Goal: Check status: Check status

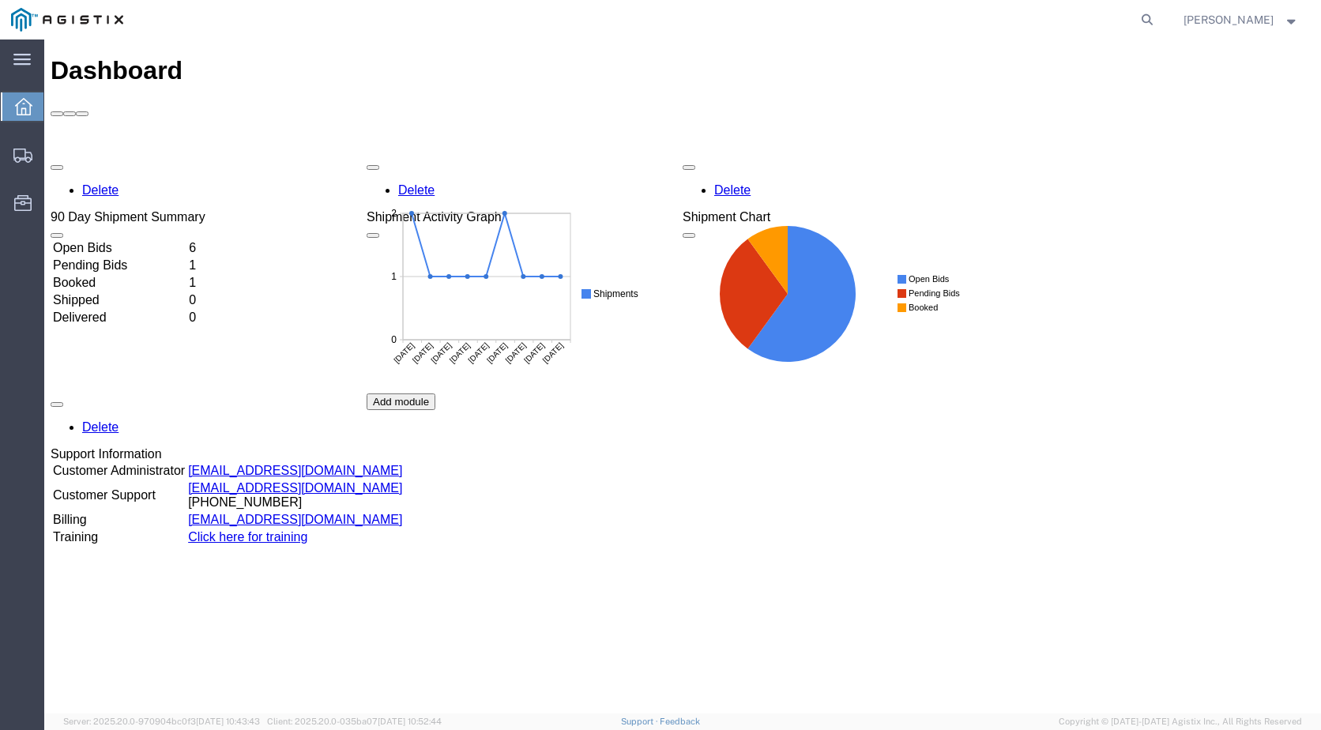
click at [142, 240] on td "Open Bids" at bounding box center [119, 248] width 134 height 16
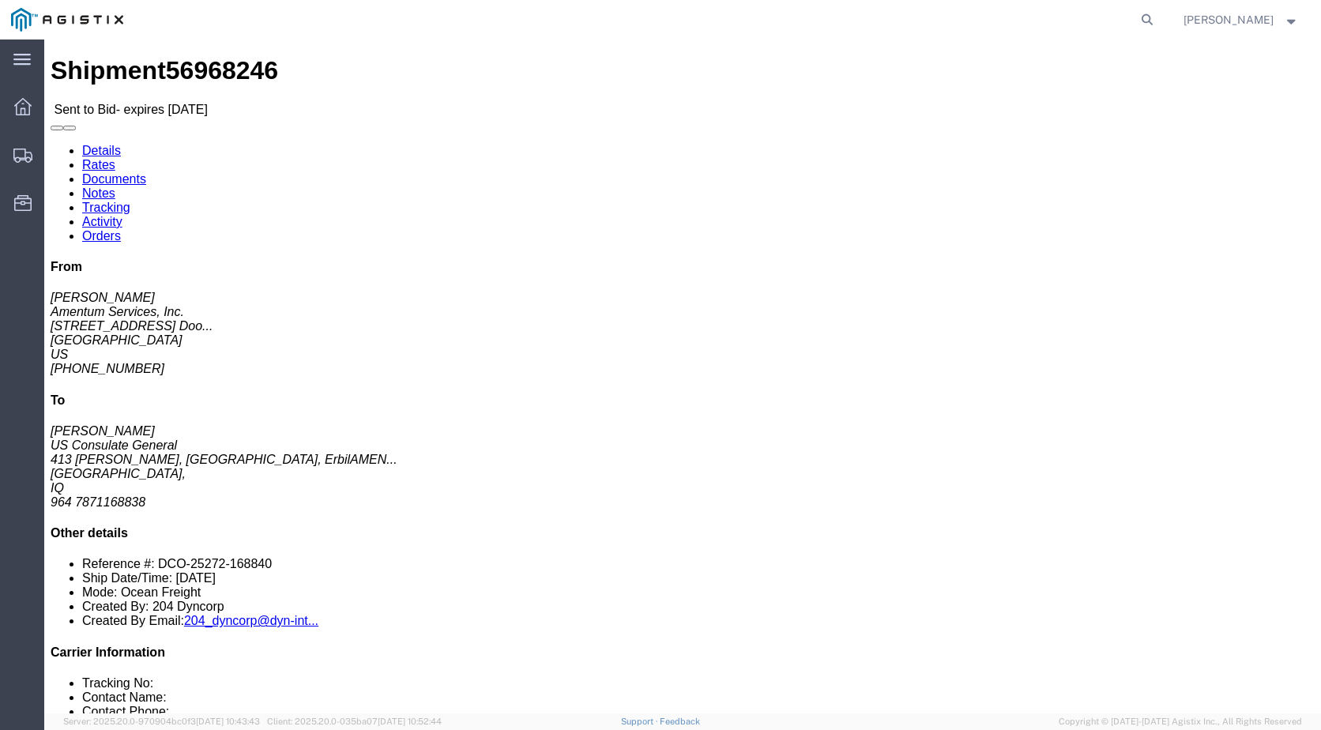
click link "Documents"
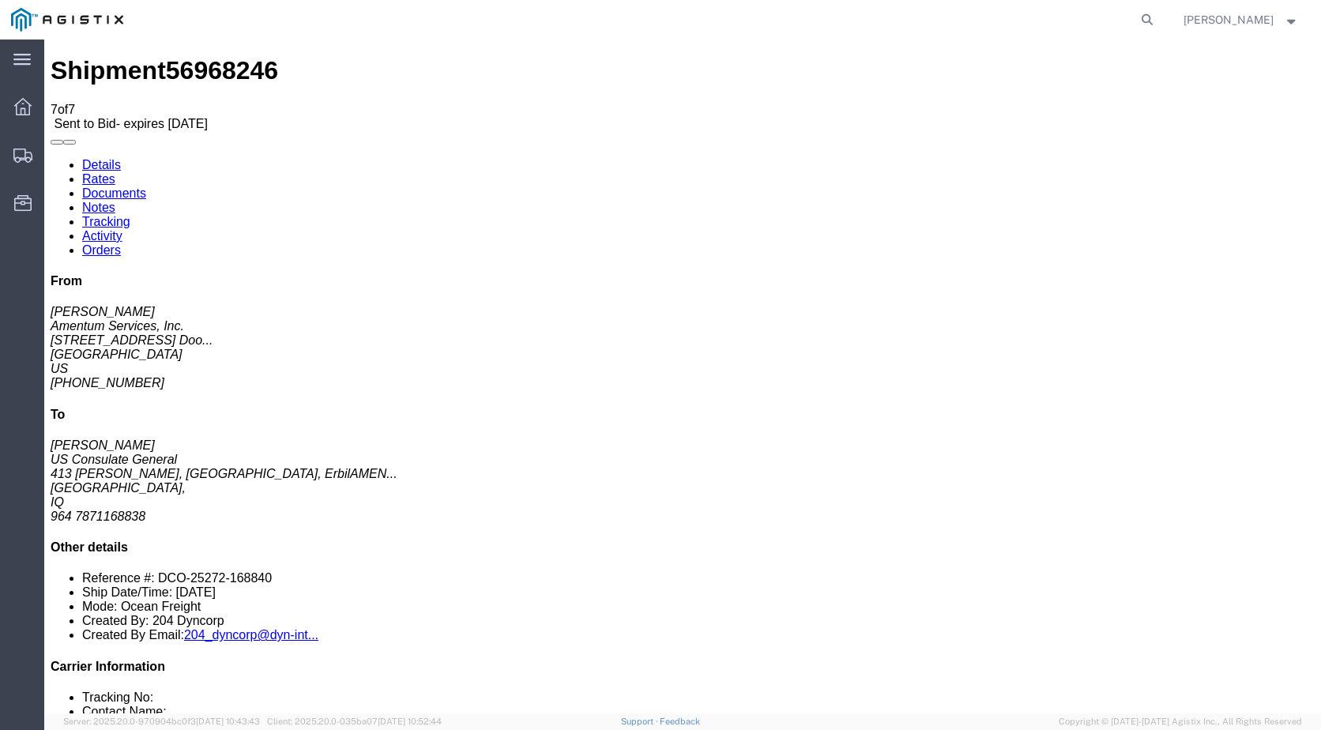
click at [106, 158] on link "Details" at bounding box center [101, 164] width 39 height 13
click at [40, 96] on div at bounding box center [23, 107] width 44 height 32
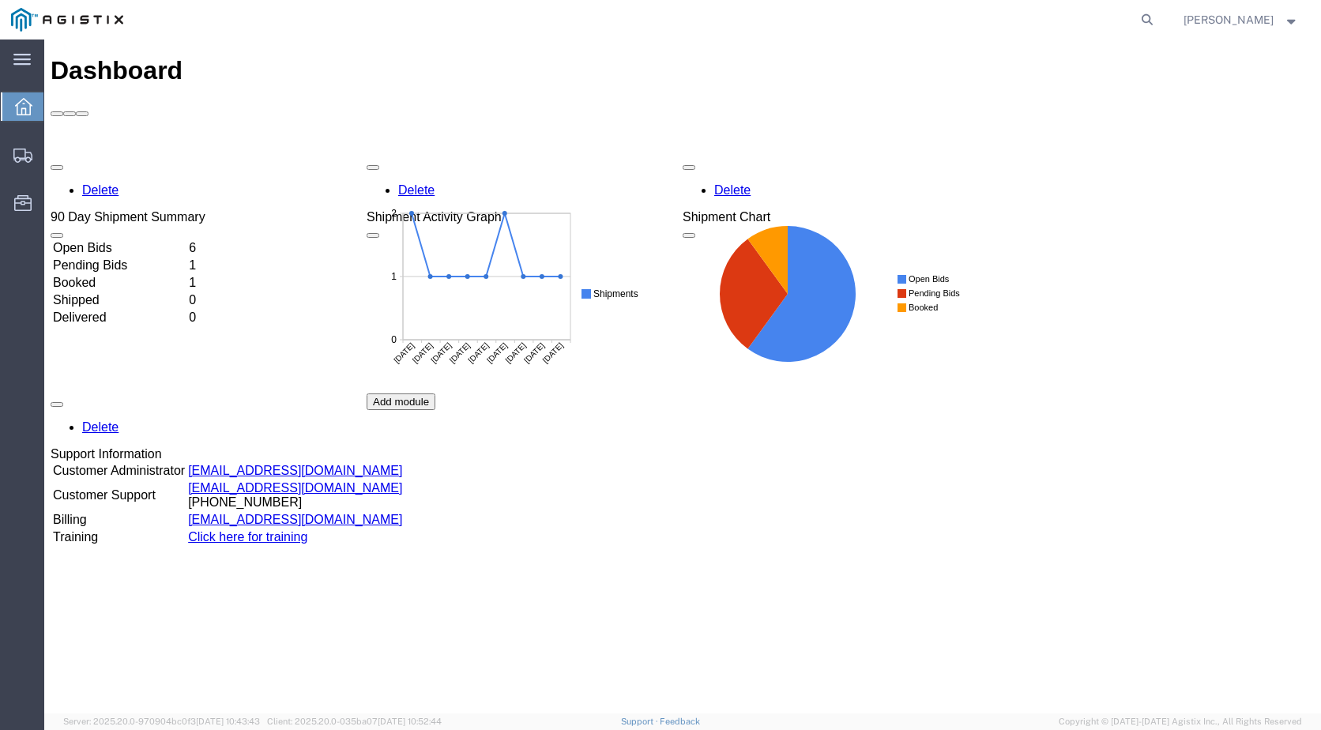
click at [122, 240] on td "Open Bids" at bounding box center [119, 248] width 134 height 16
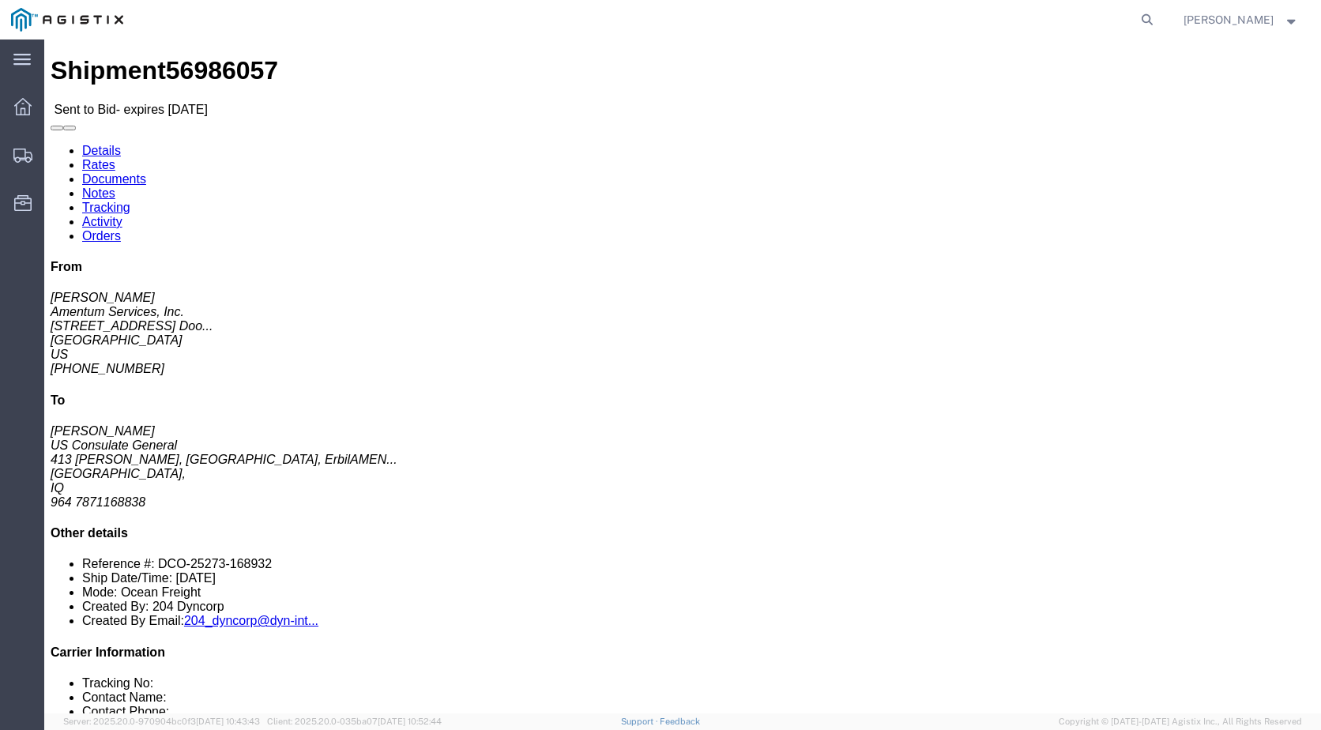
click link "Documents"
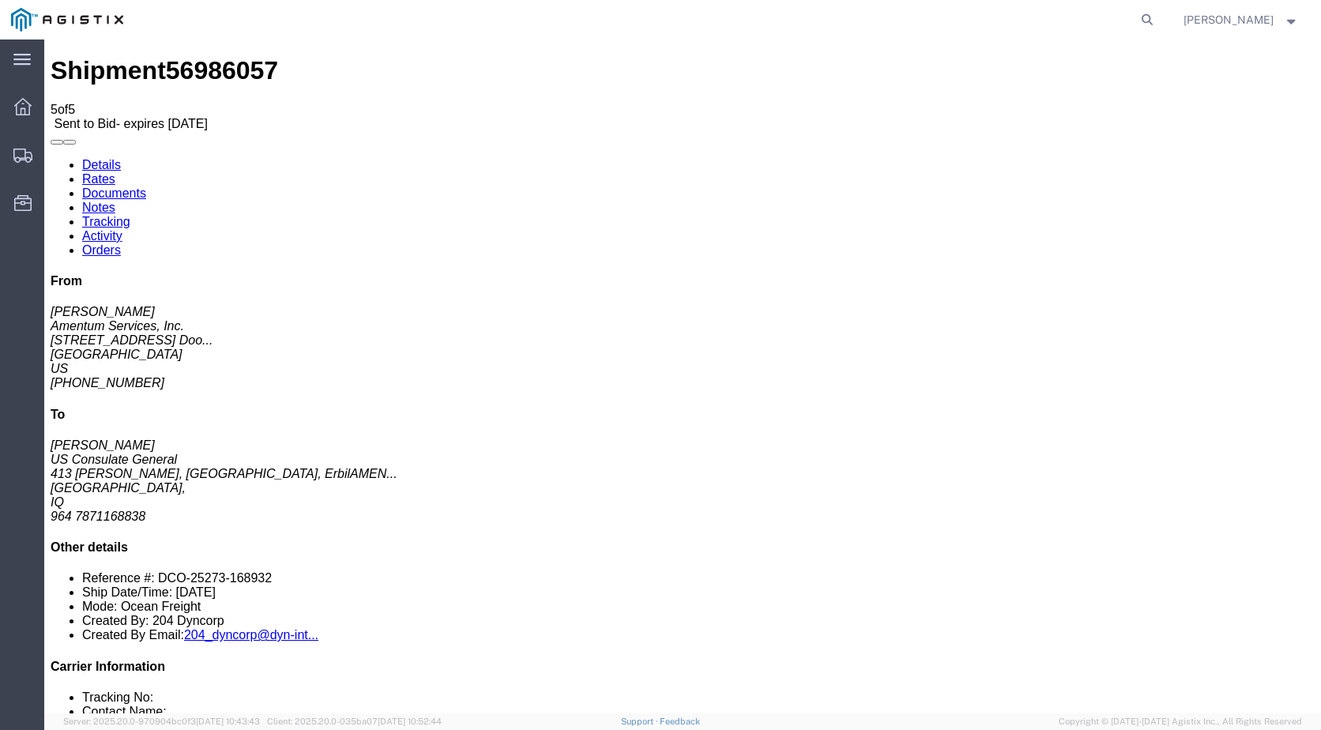
drag, startPoint x: 141, startPoint y: 345, endPoint x: 830, endPoint y: 439, distance: 696.1
click at [95, 158] on link "Details" at bounding box center [101, 164] width 39 height 13
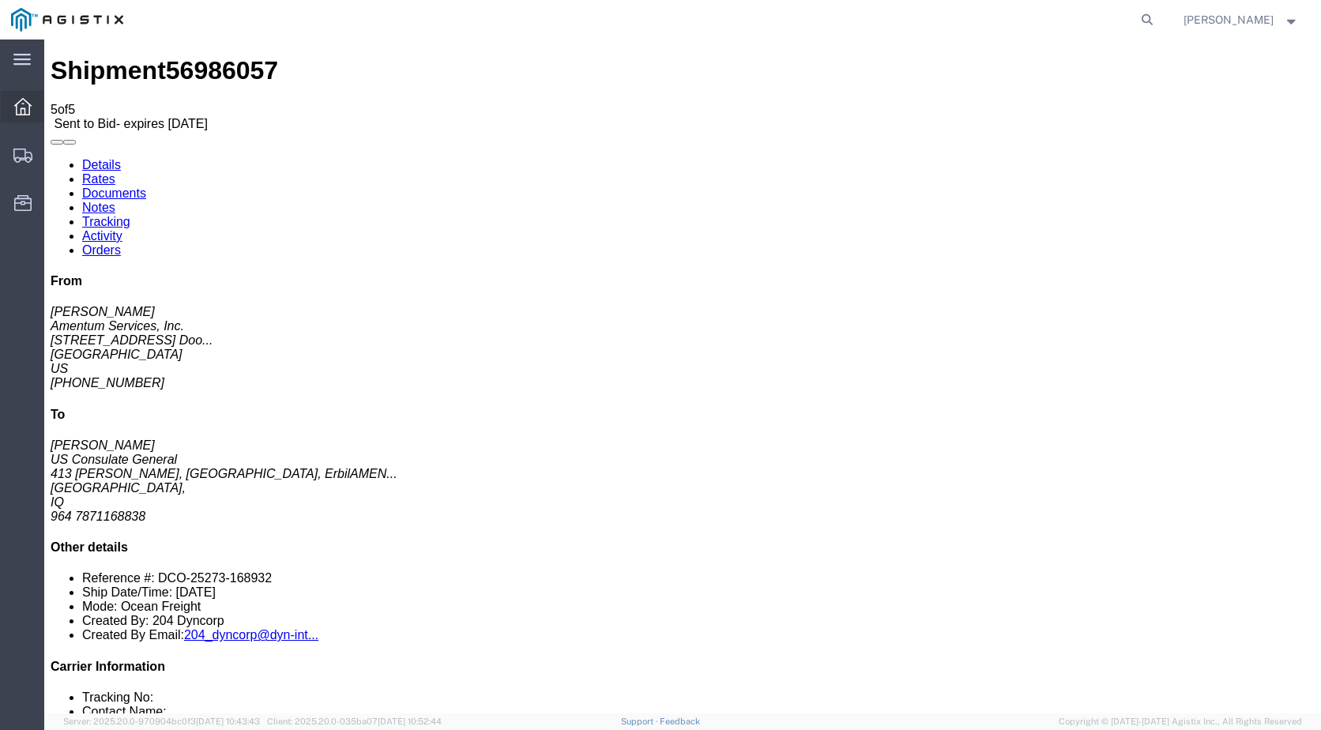
click at [13, 107] on div at bounding box center [23, 107] width 44 height 32
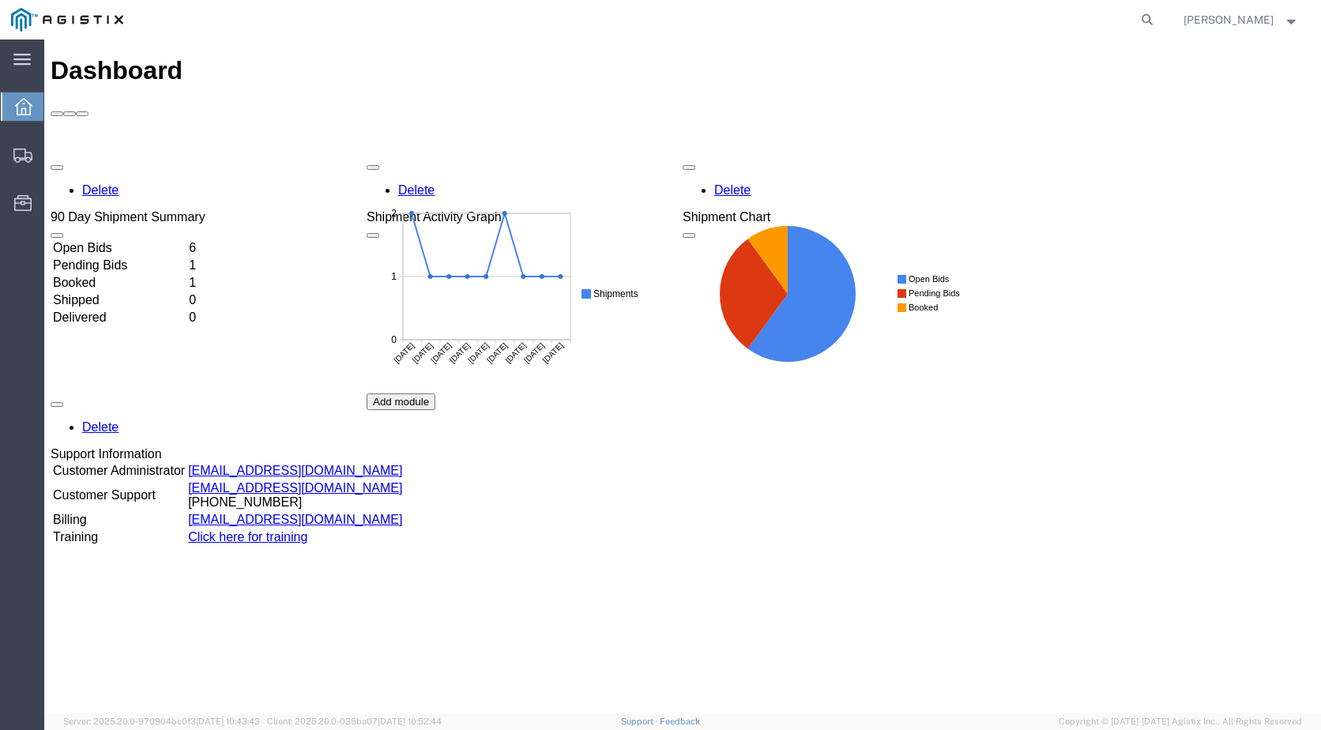
click at [186, 240] on td "Open Bids" at bounding box center [119, 248] width 134 height 16
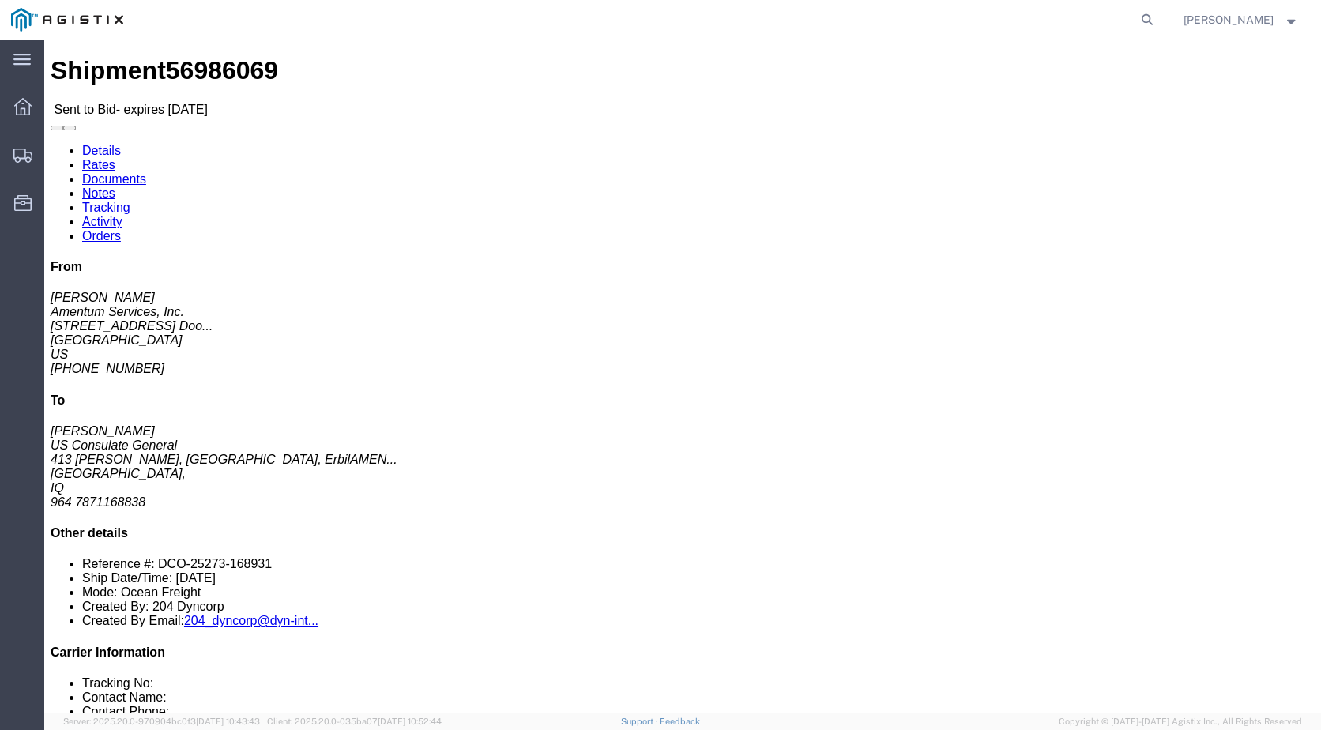
scroll to position [145, 0]
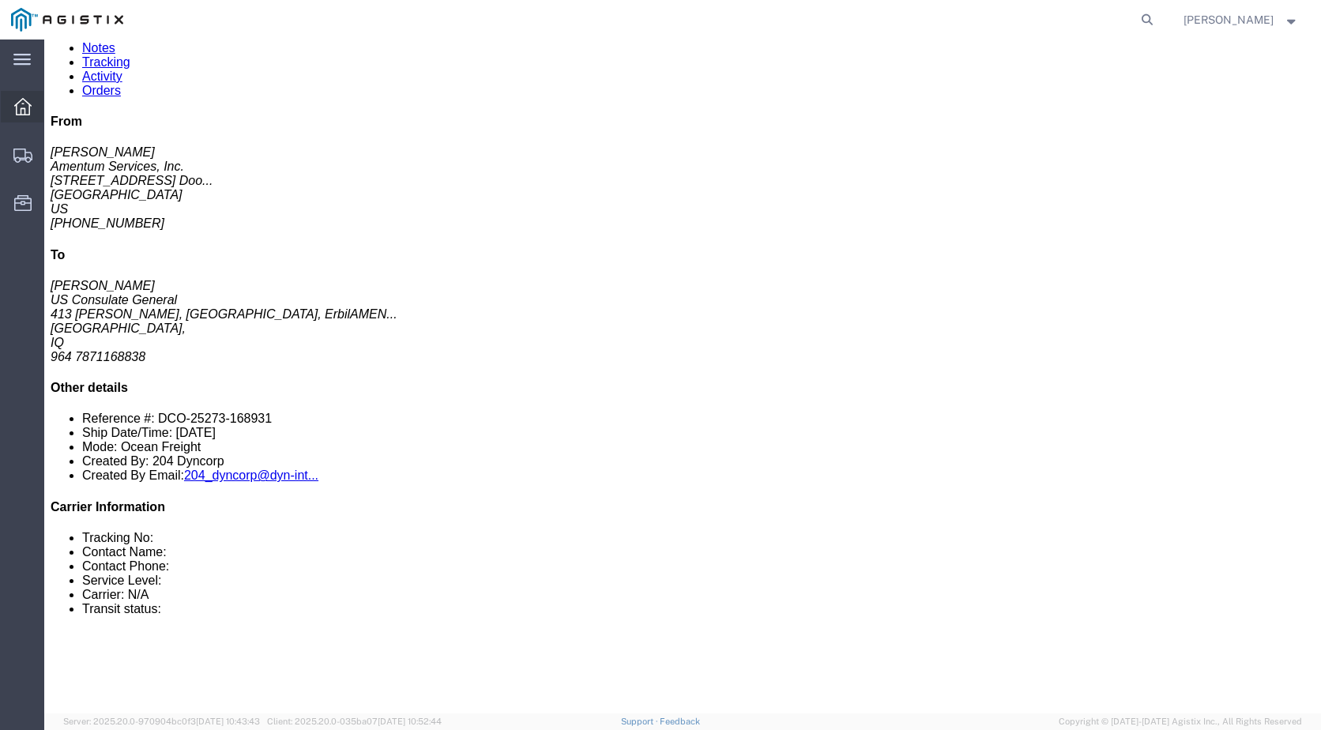
click at [27, 107] on icon at bounding box center [22, 106] width 17 height 17
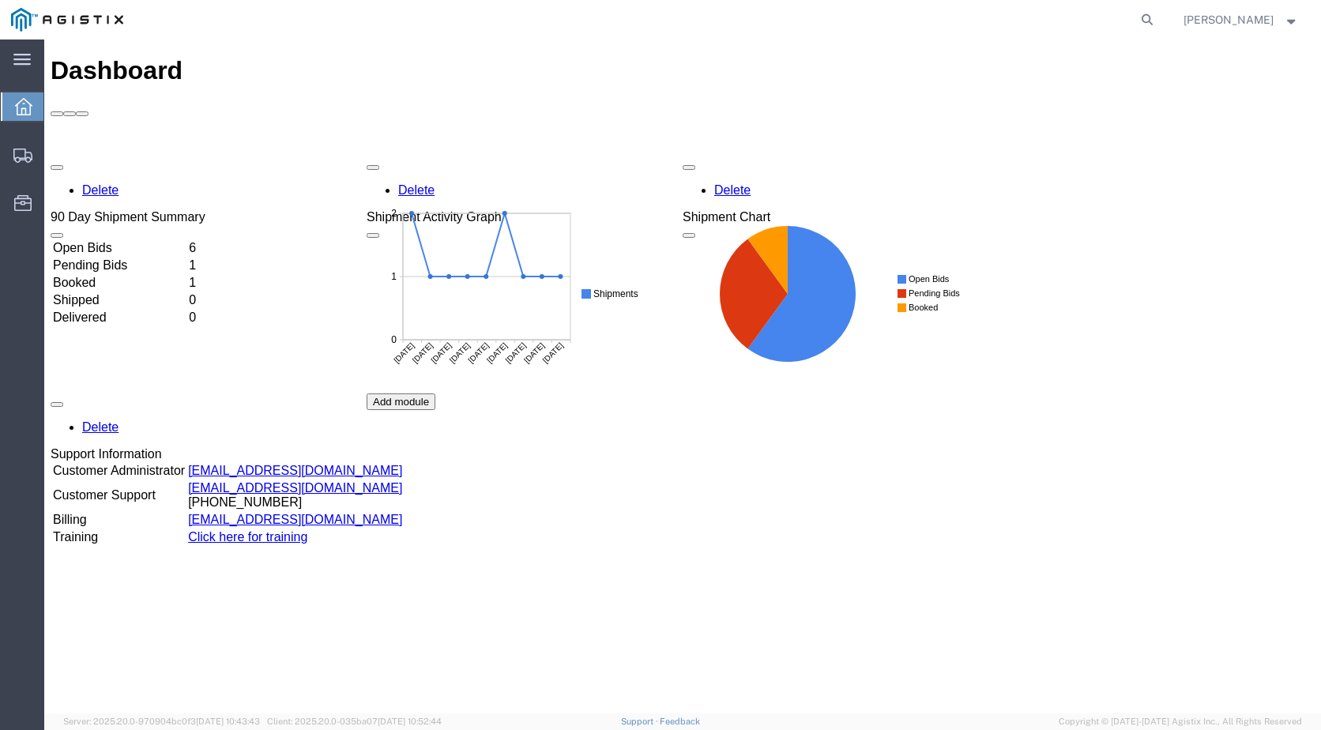
click at [124, 240] on td "Open Bids" at bounding box center [119, 248] width 134 height 16
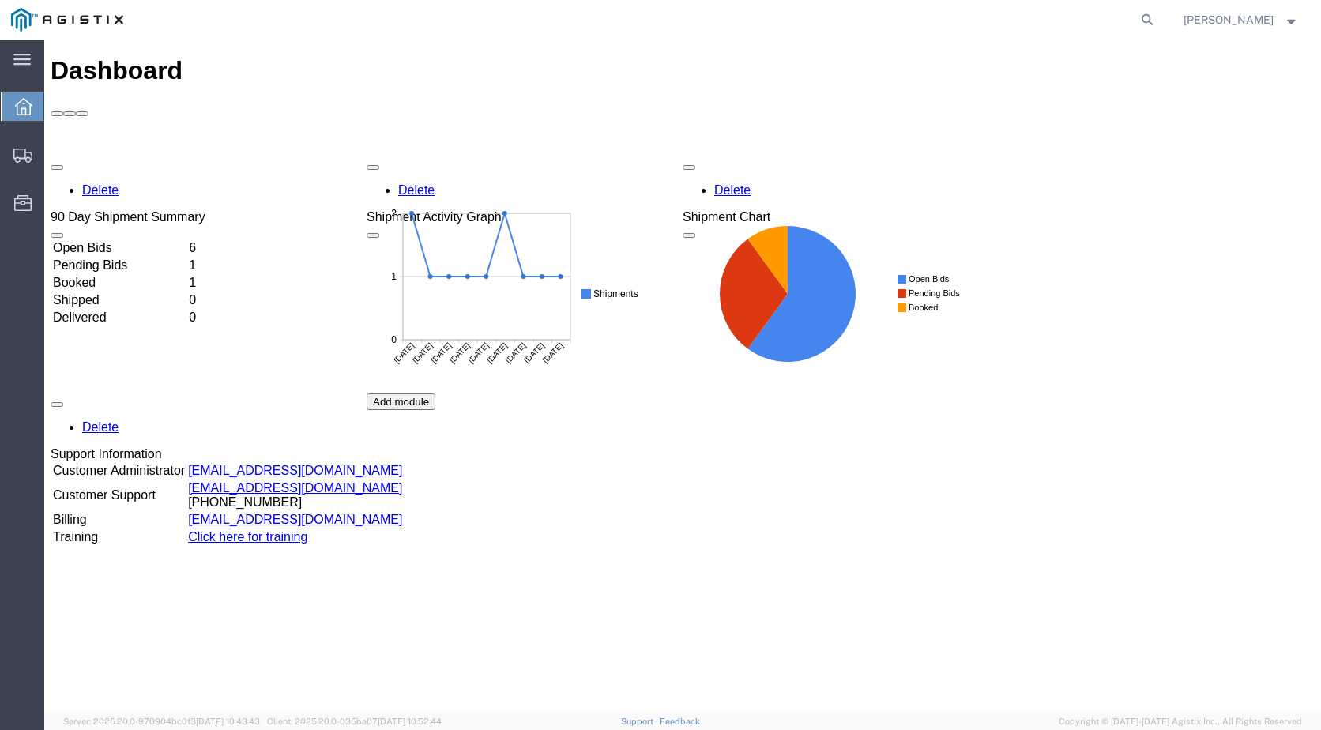
click at [113, 240] on td "Open Bids" at bounding box center [119, 248] width 134 height 16
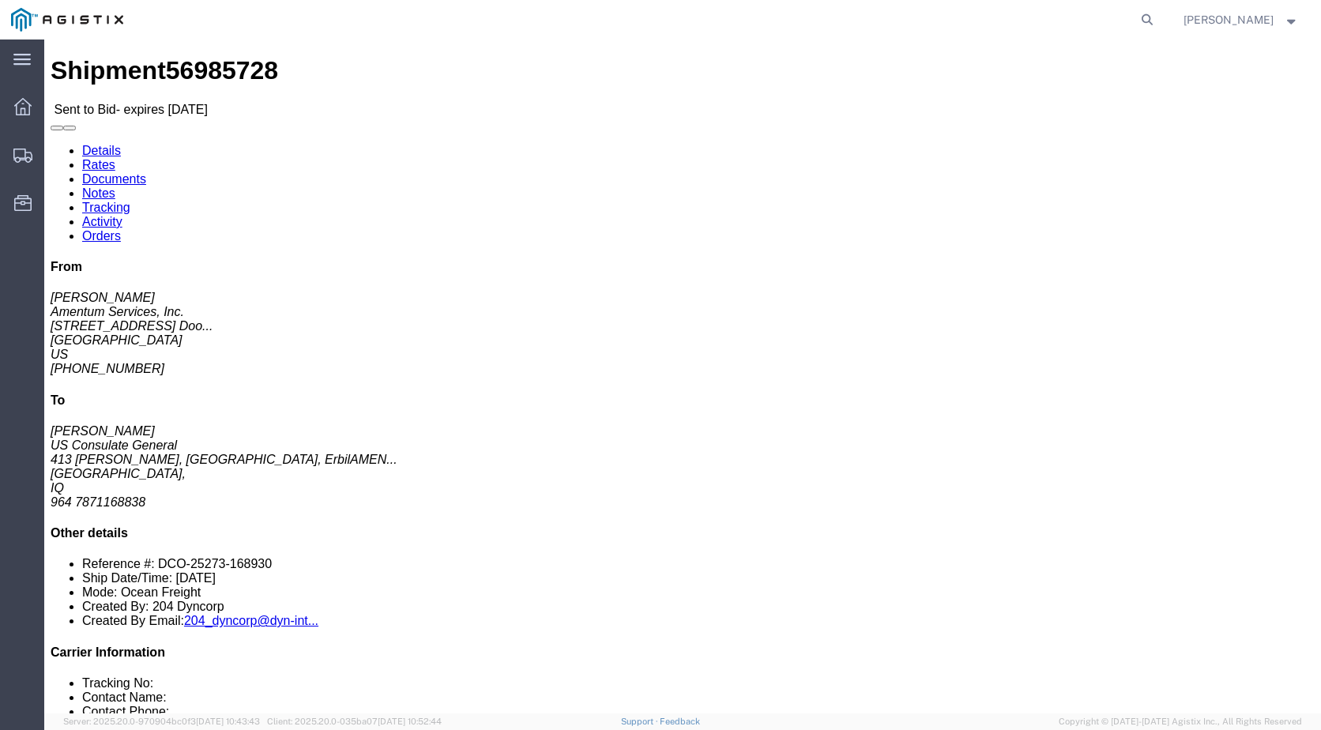
click h3 "FORD F-550 SUPER DUTY TRUCK WITH KNAPHEIDE BED"
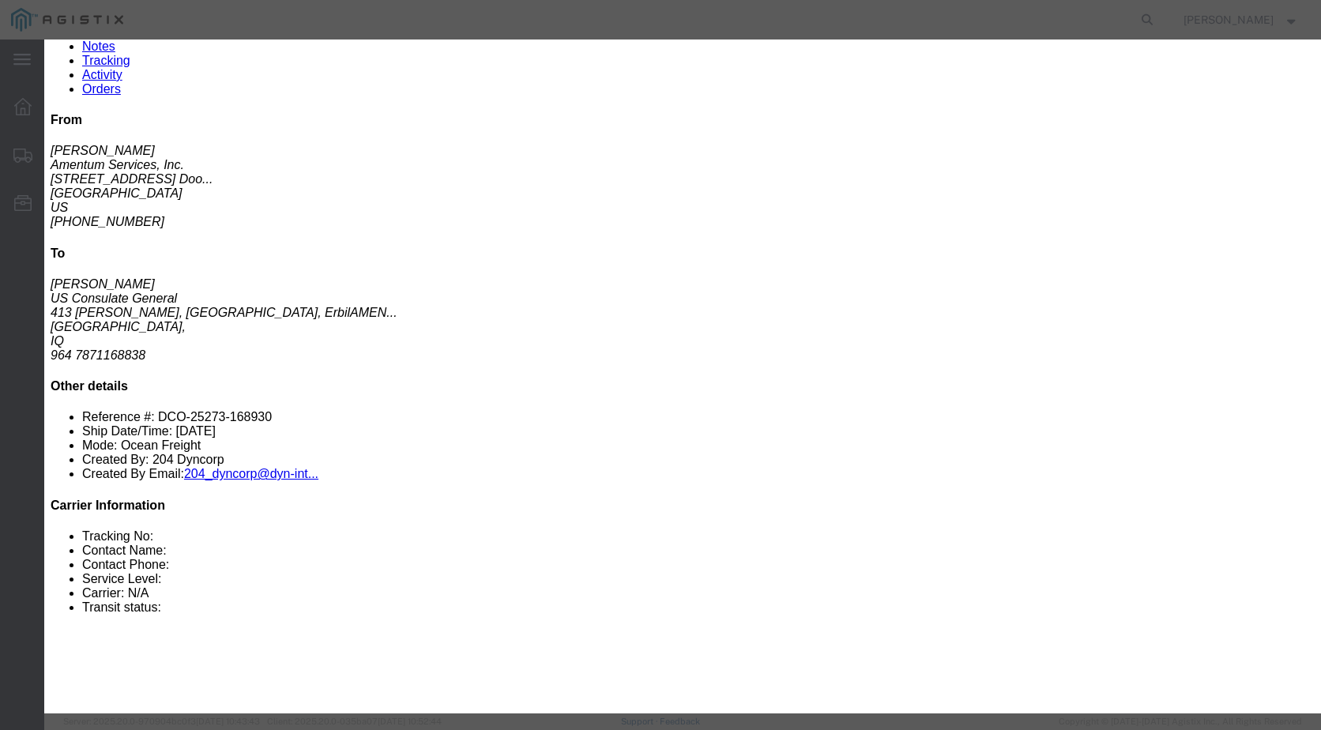
scroll to position [120, 0]
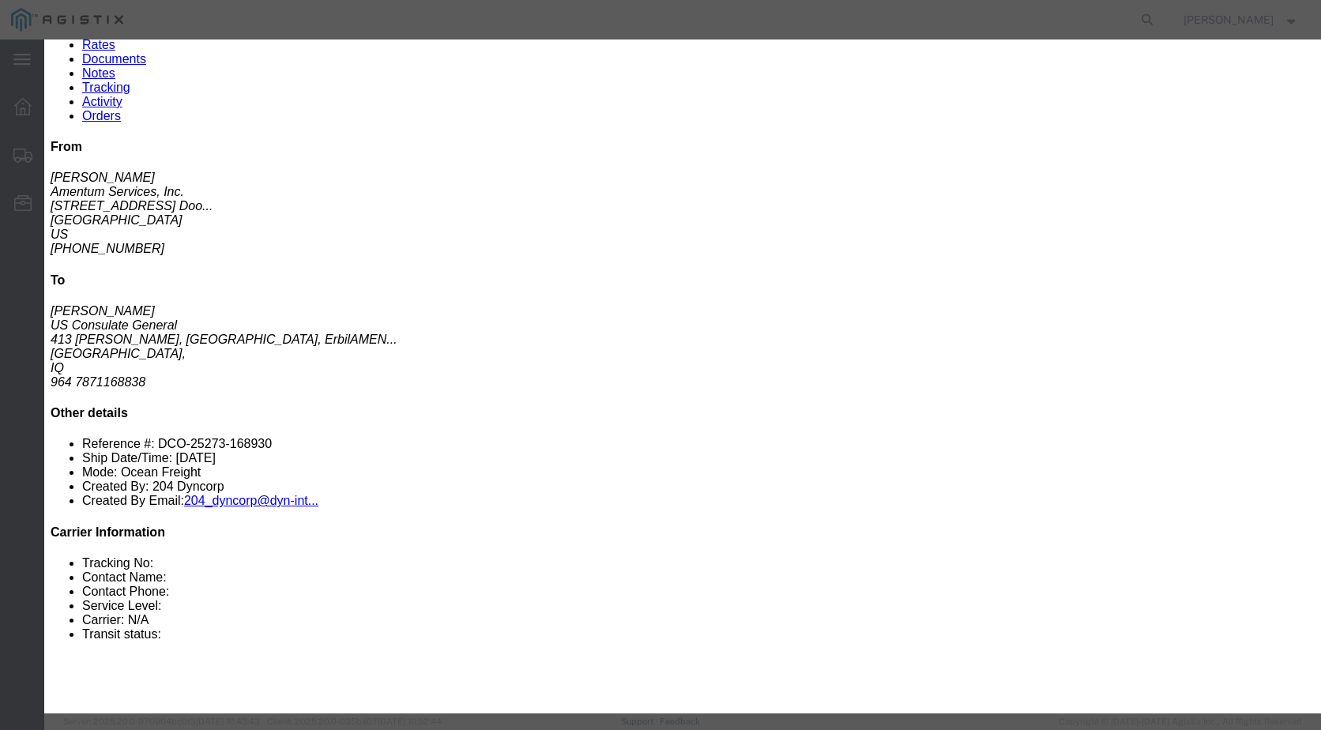
click div
click icon "button"
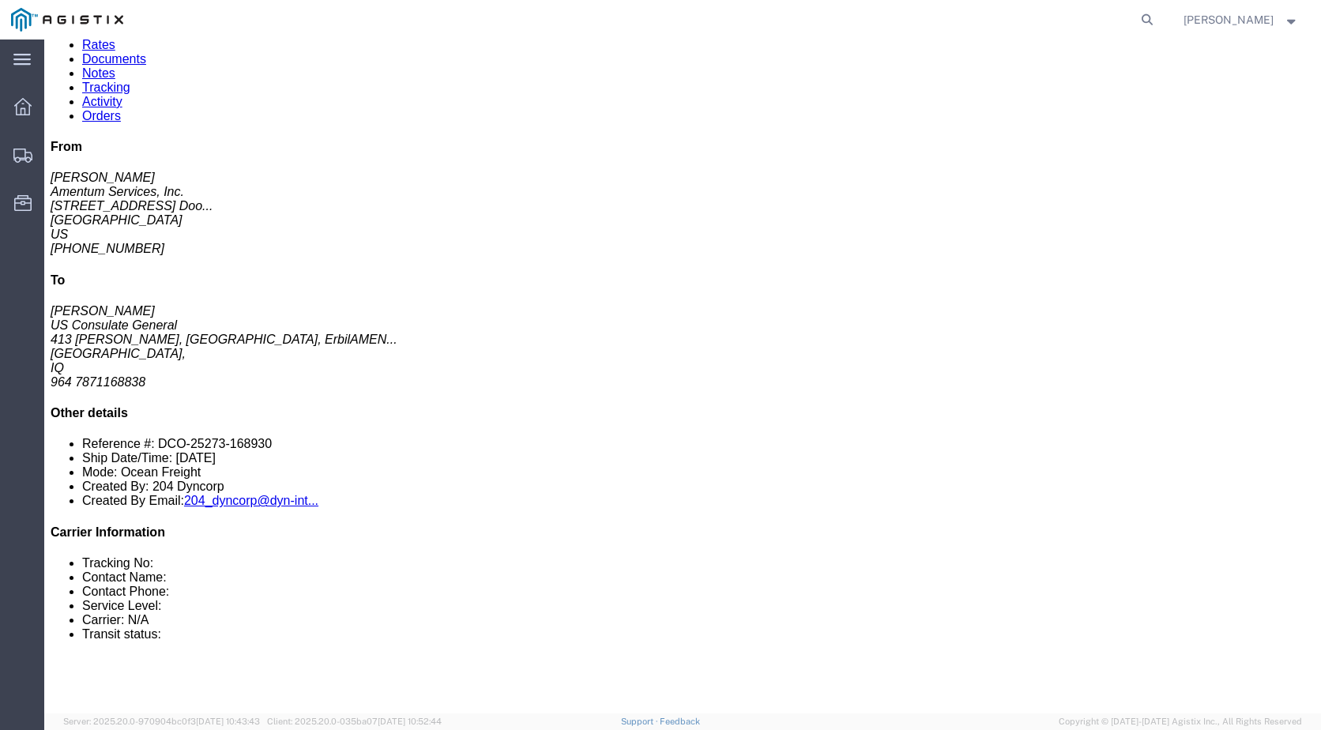
click link "Documents"
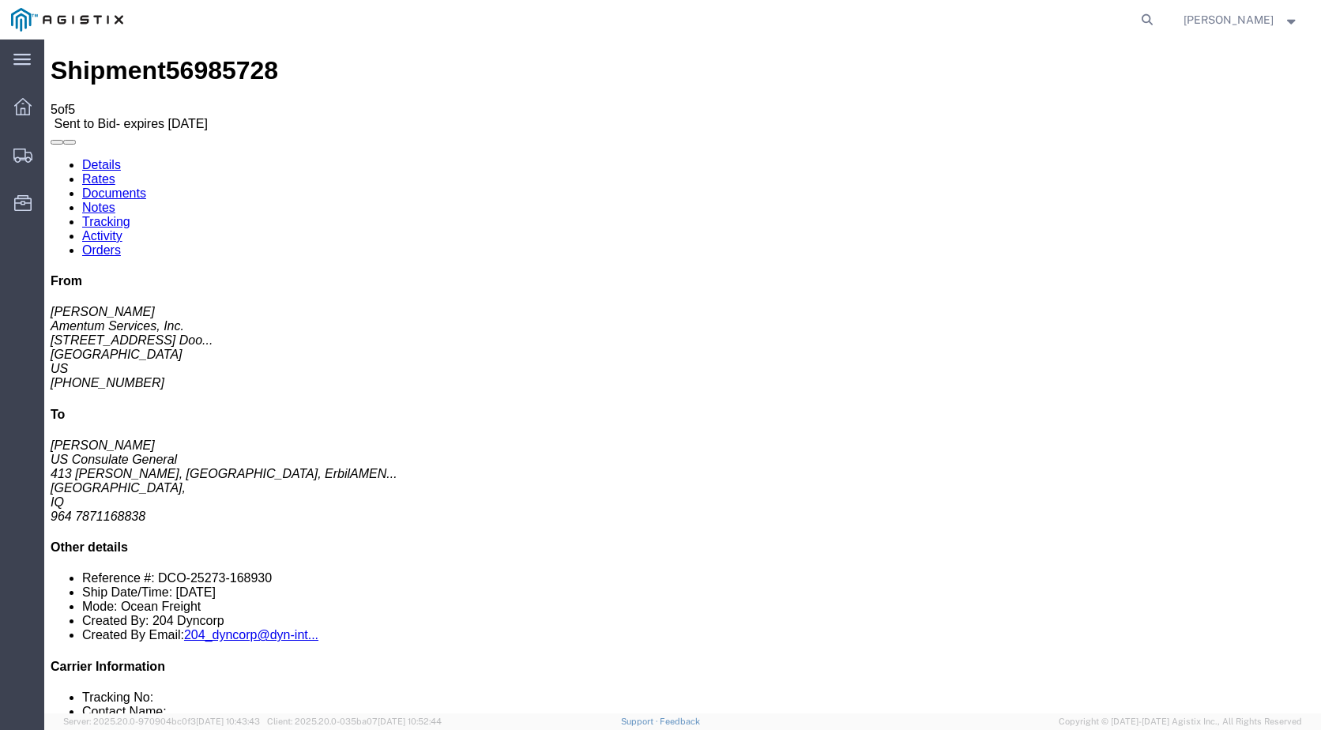
click at [23, 108] on icon at bounding box center [22, 106] width 17 height 17
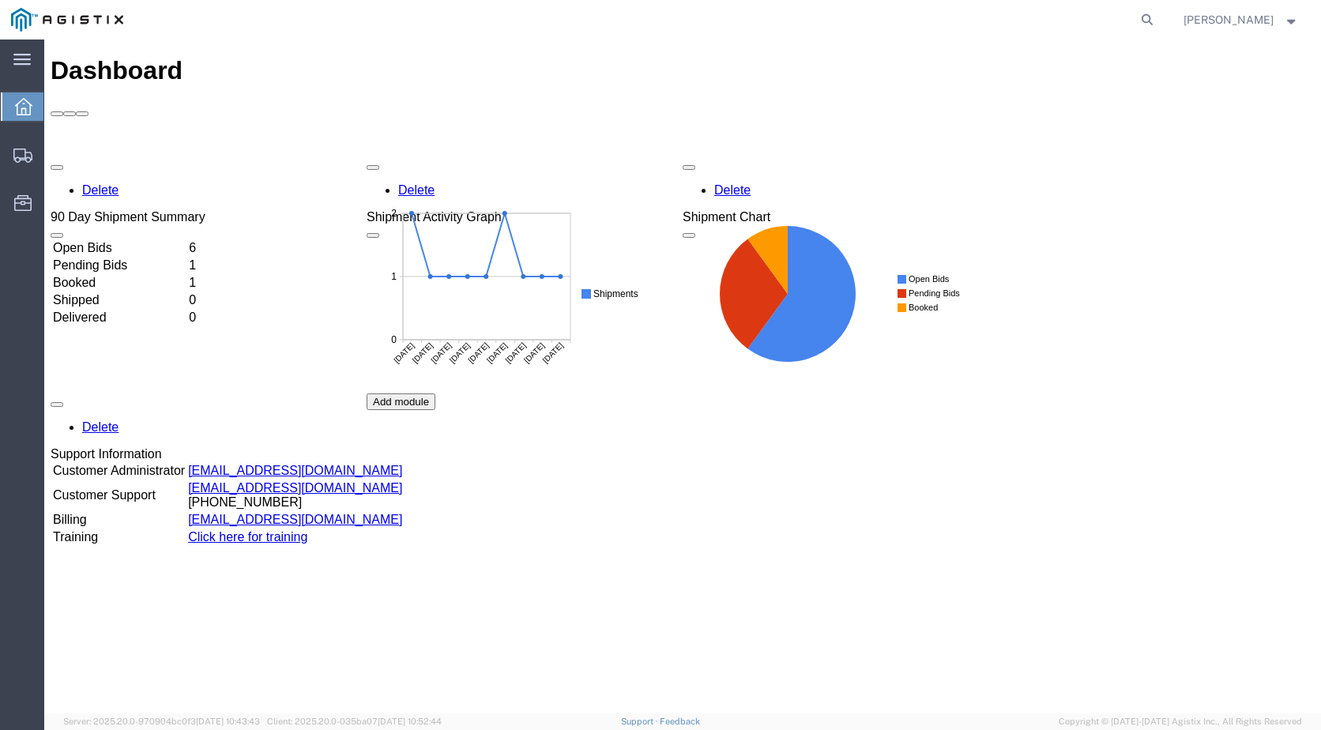
click at [128, 240] on td "Open Bids" at bounding box center [119, 248] width 134 height 16
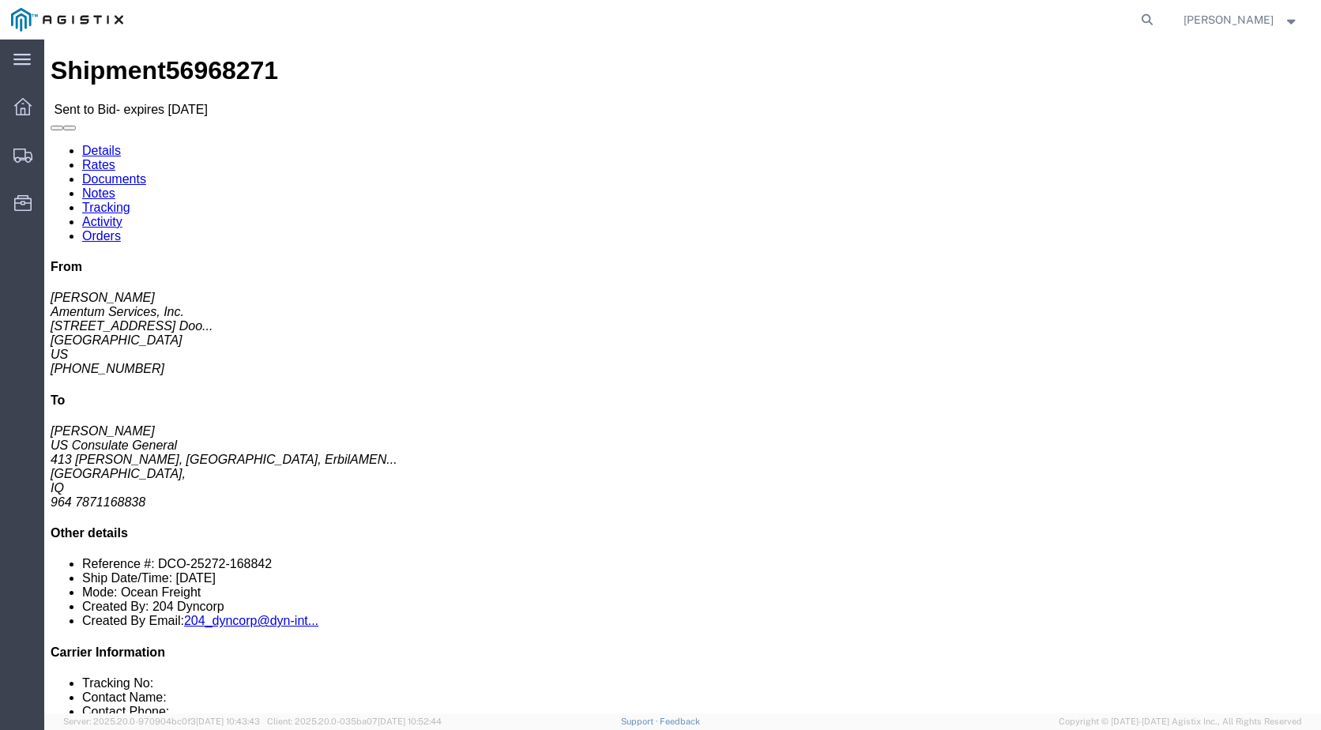
click link "Notes"
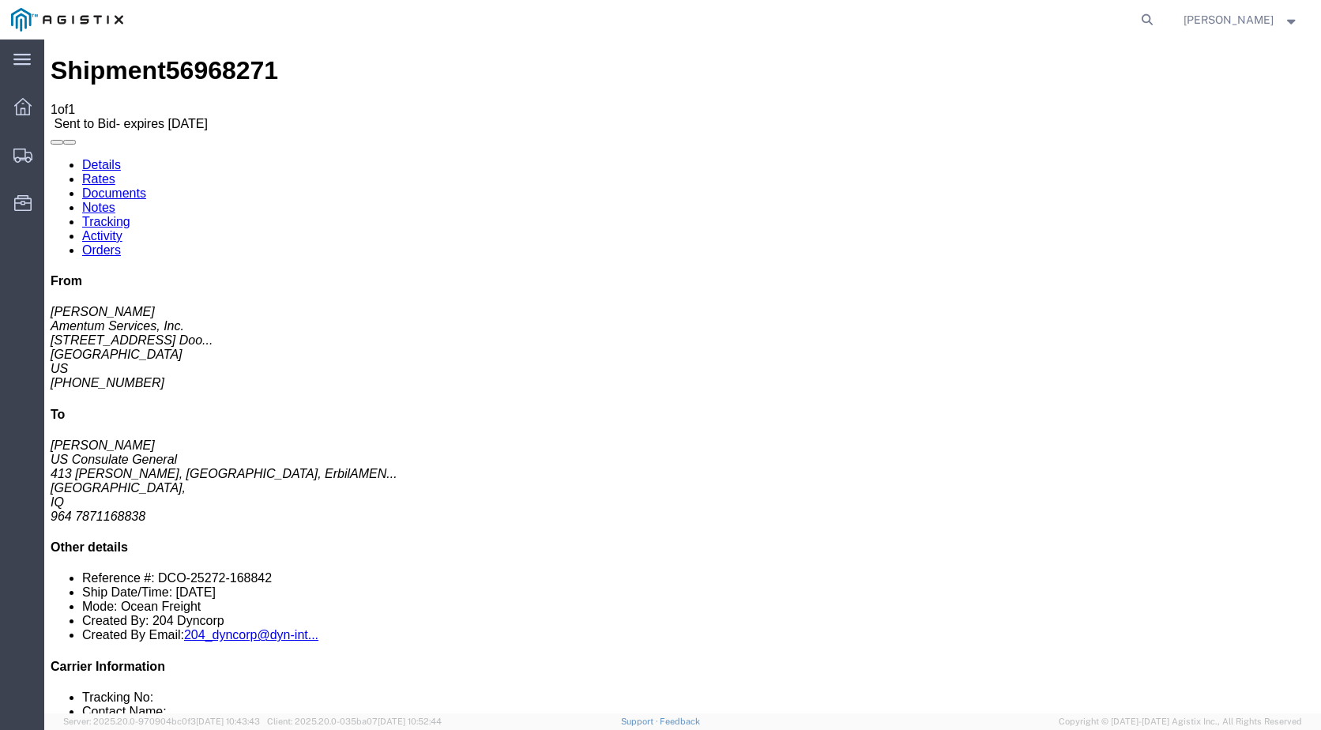
click at [146, 186] on link "Documents" at bounding box center [114, 192] width 64 height 13
click at [16, 104] on icon at bounding box center [22, 106] width 17 height 17
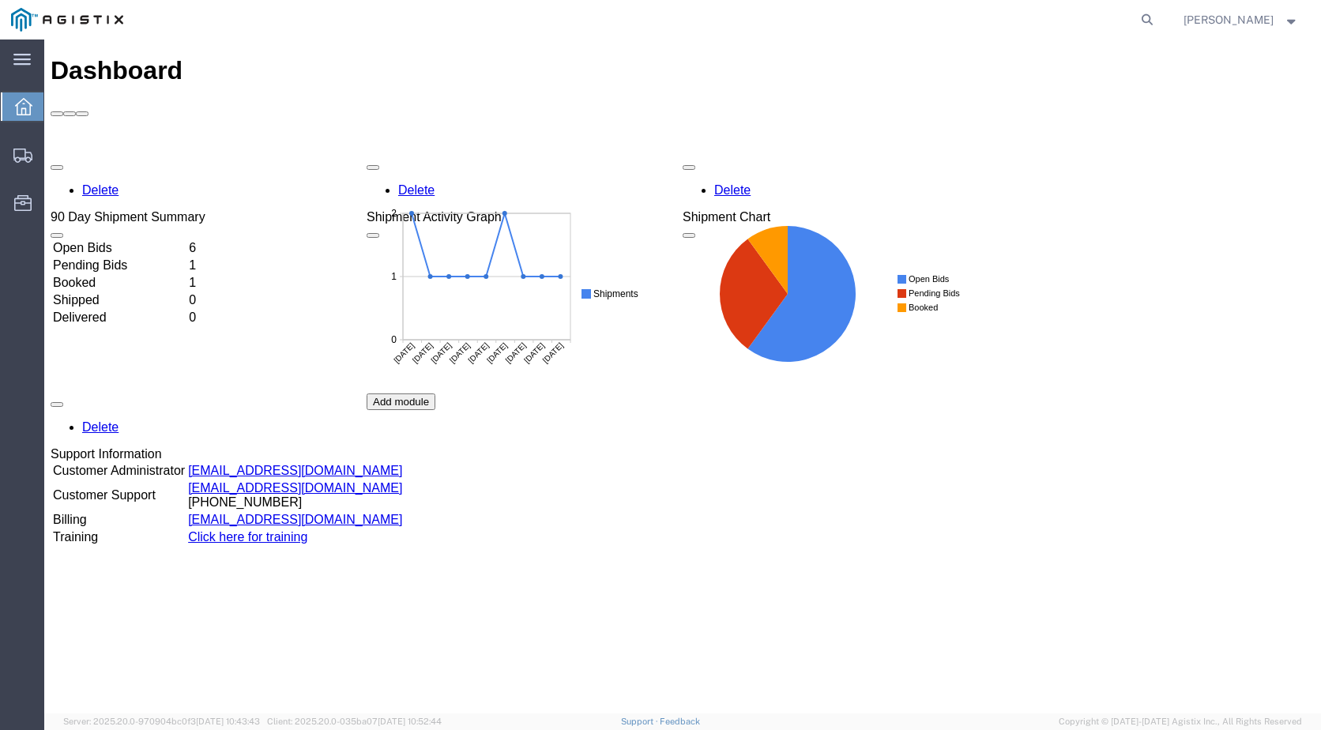
click at [104, 240] on td "Open Bids" at bounding box center [119, 248] width 134 height 16
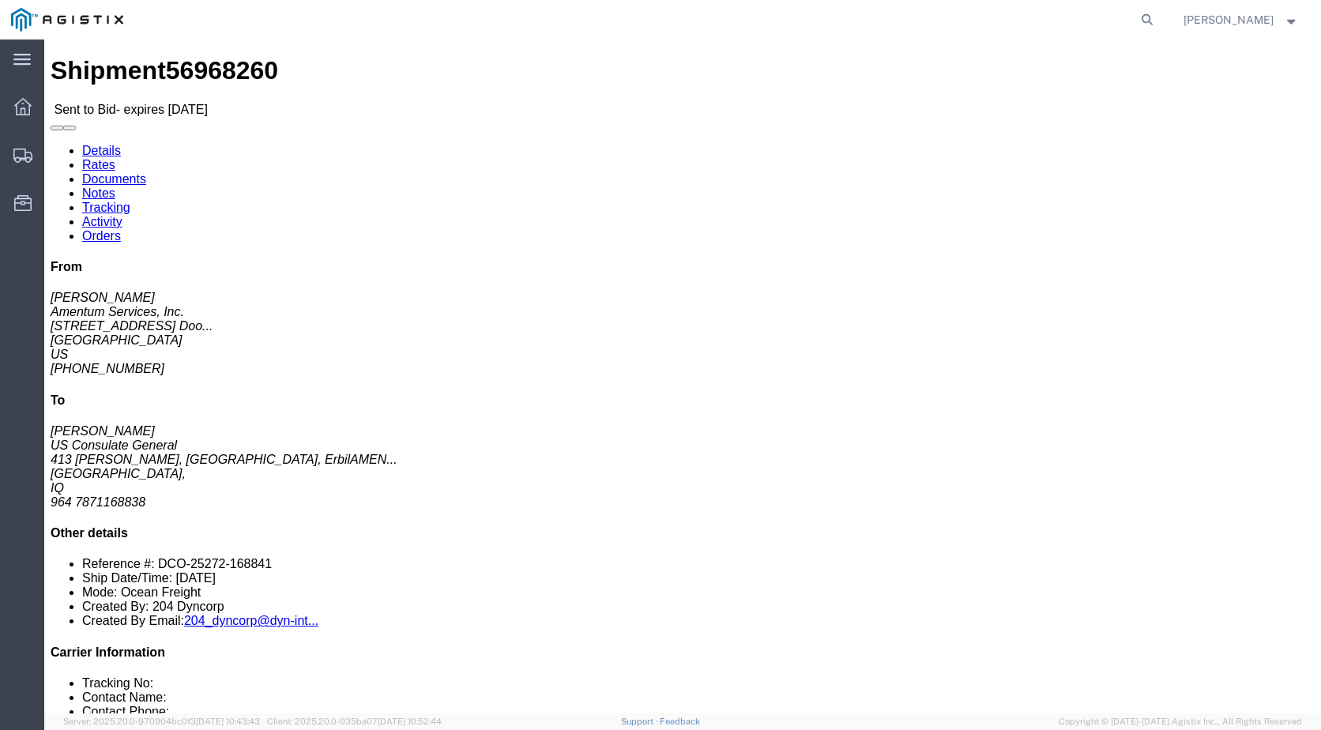
click link "Documents"
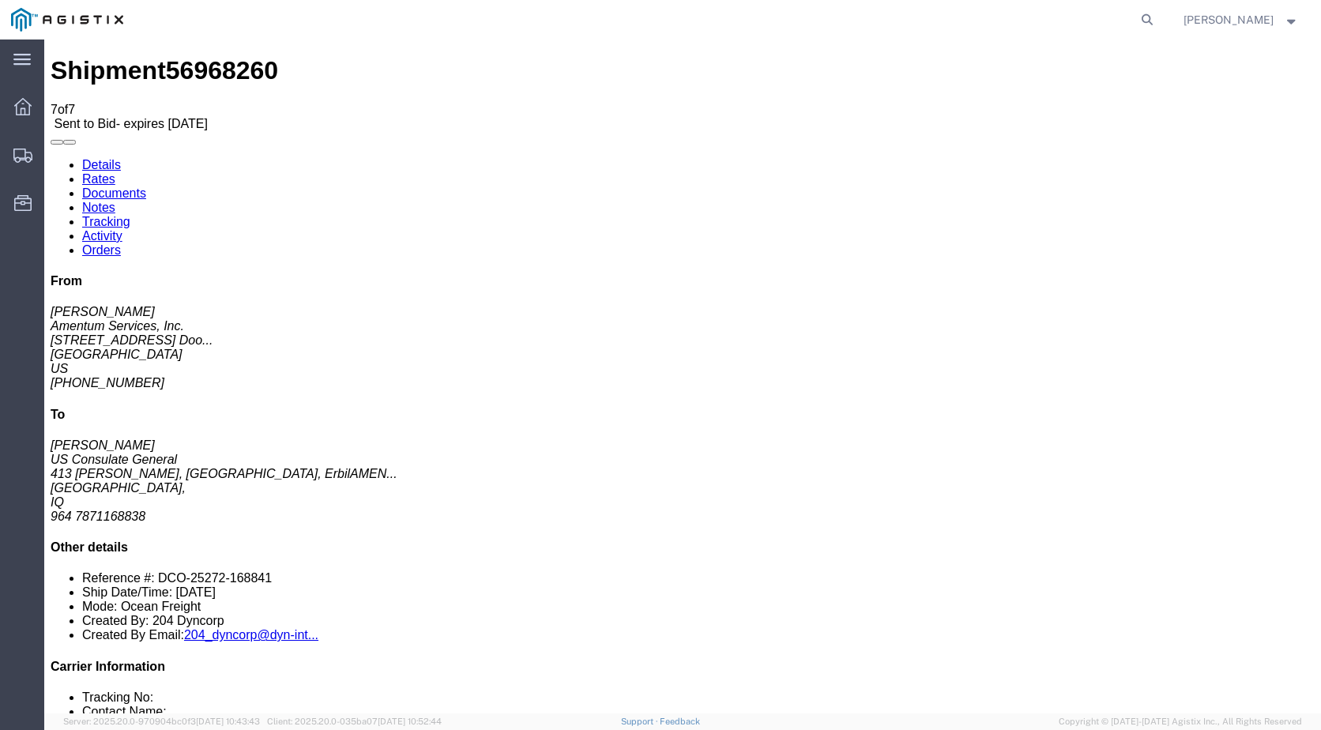
click at [18, 107] on icon at bounding box center [22, 106] width 17 height 17
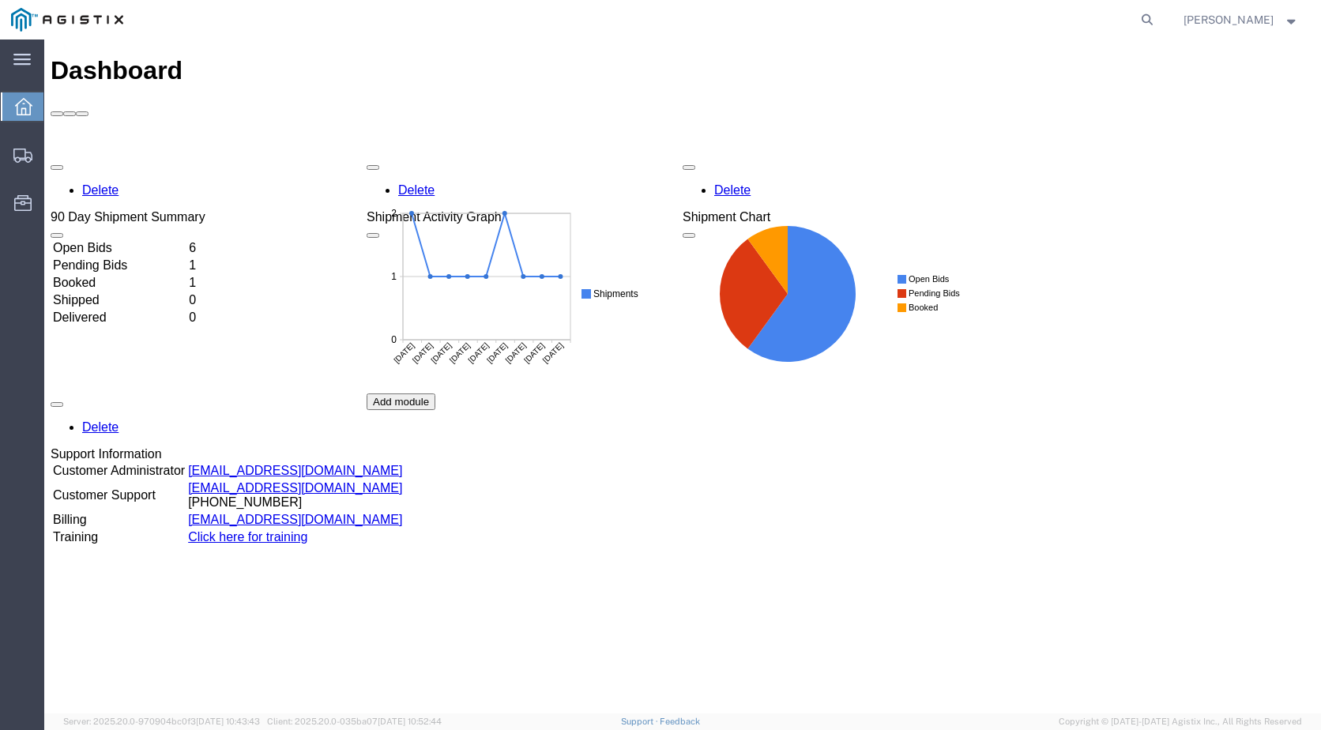
click at [119, 240] on td "Open Bids" at bounding box center [119, 248] width 134 height 16
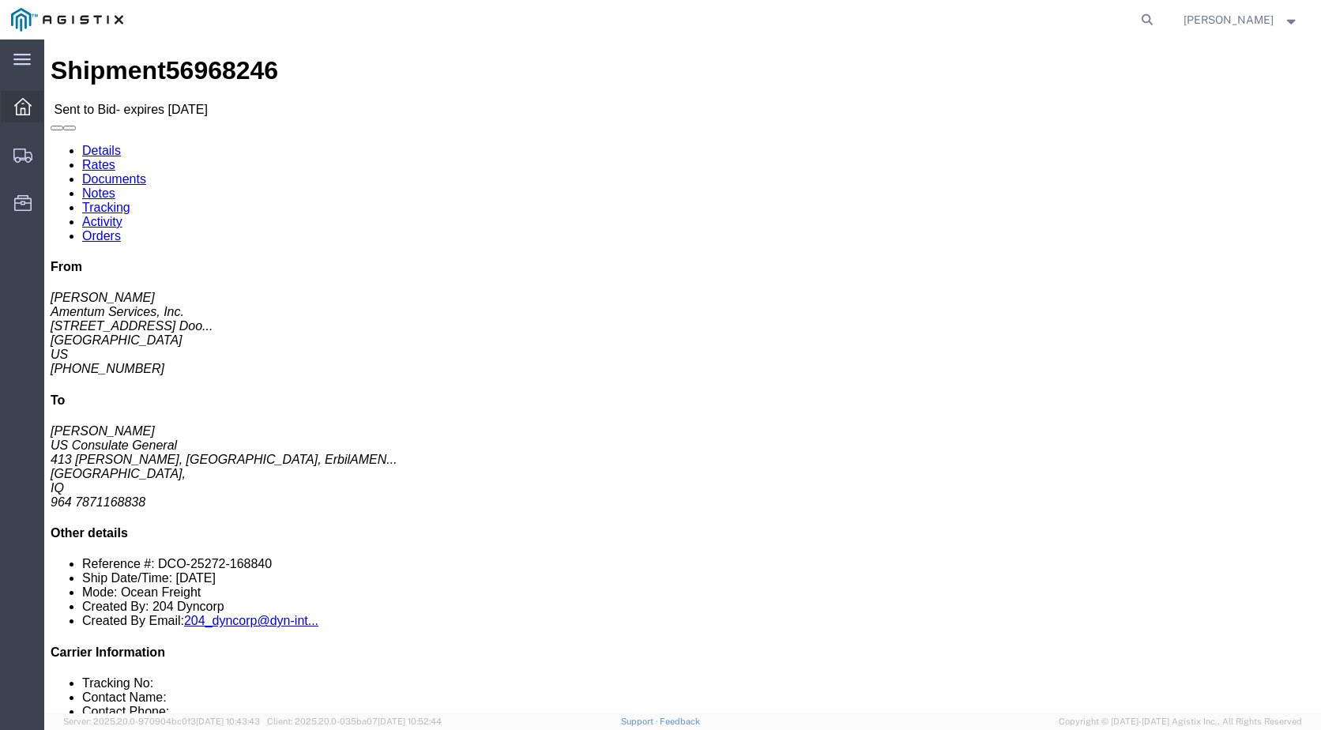
click at [10, 107] on div at bounding box center [23, 107] width 44 height 32
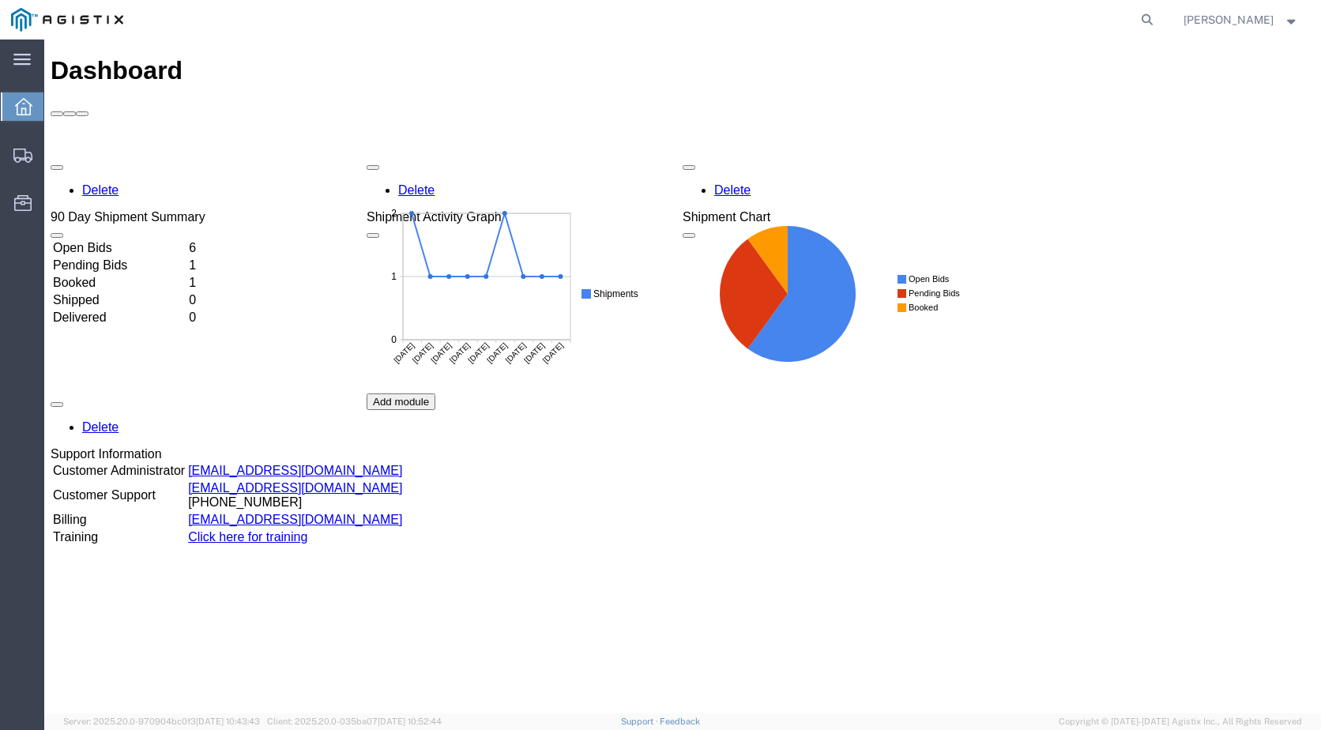
click at [113, 310] on td "Delivered" at bounding box center [119, 318] width 134 height 16
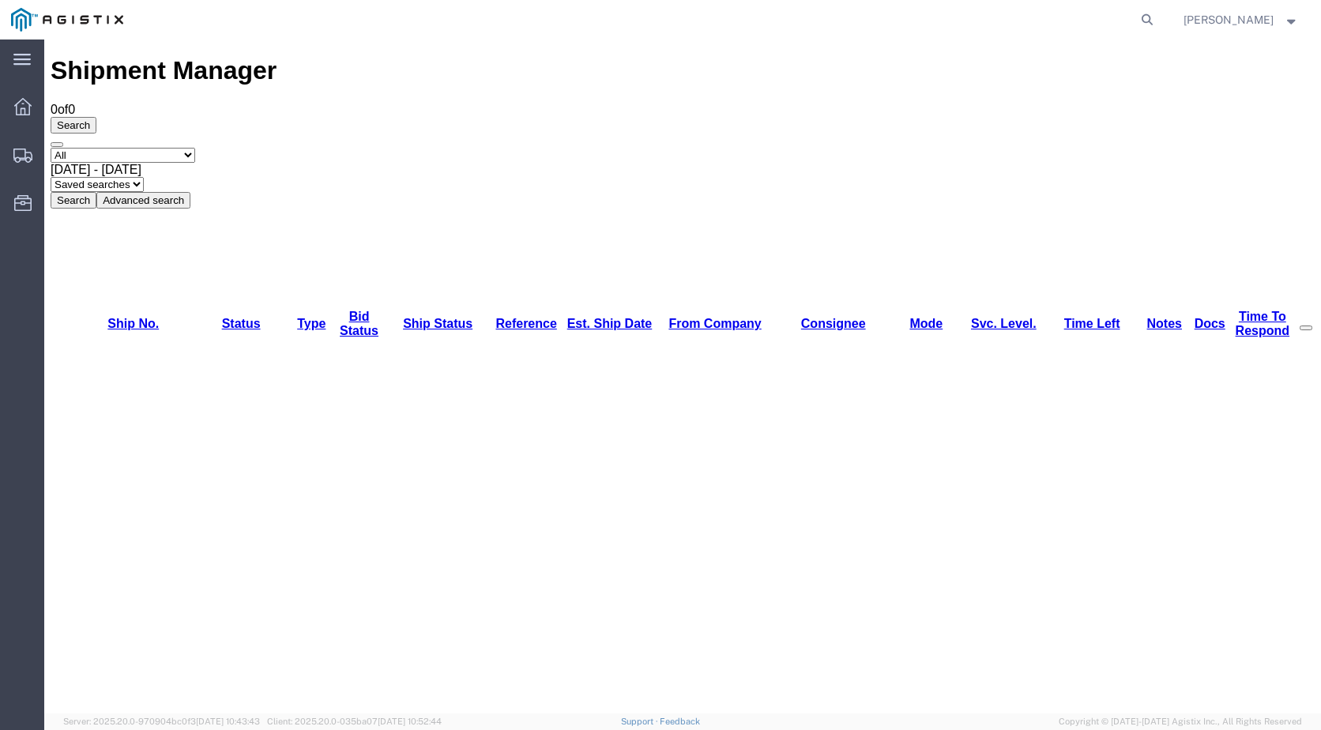
click at [195, 148] on select "Select status Active (AC, O, P) All Approved Awaiting Confirmation (AC) Booked …" at bounding box center [123, 155] width 145 height 15
select select "DLVD"
click at [51, 148] on select "Select status Active (AC, O, P) All Approved Awaiting Confirmation (AC) Booked …" at bounding box center [123, 155] width 145 height 15
click at [96, 192] on button "Search" at bounding box center [74, 200] width 46 height 17
click at [24, 116] on div at bounding box center [23, 107] width 44 height 32
